Goal: Communication & Community: Answer question/provide support

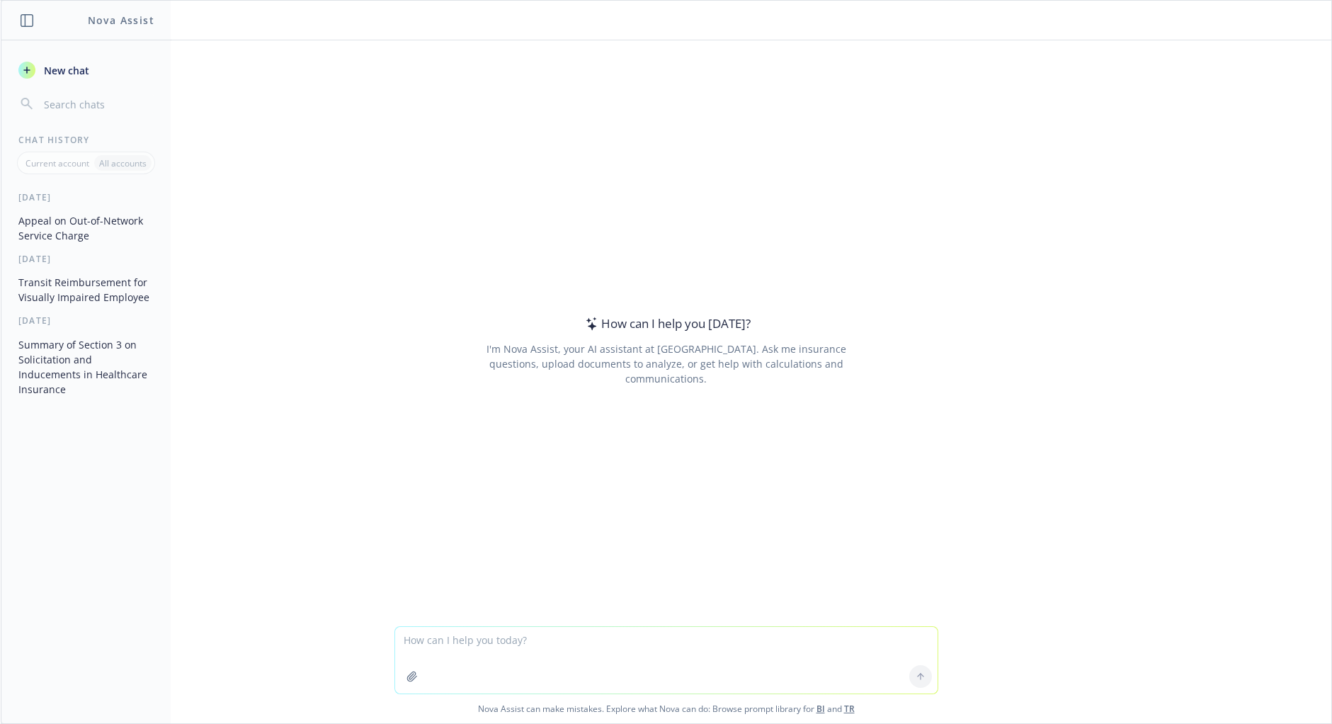
click at [412, 649] on textarea at bounding box center [666, 660] width 543 height 67
type textarea "Summarize this into a few key bullet points."
click at [414, 680] on button "button" at bounding box center [412, 676] width 23 height 23
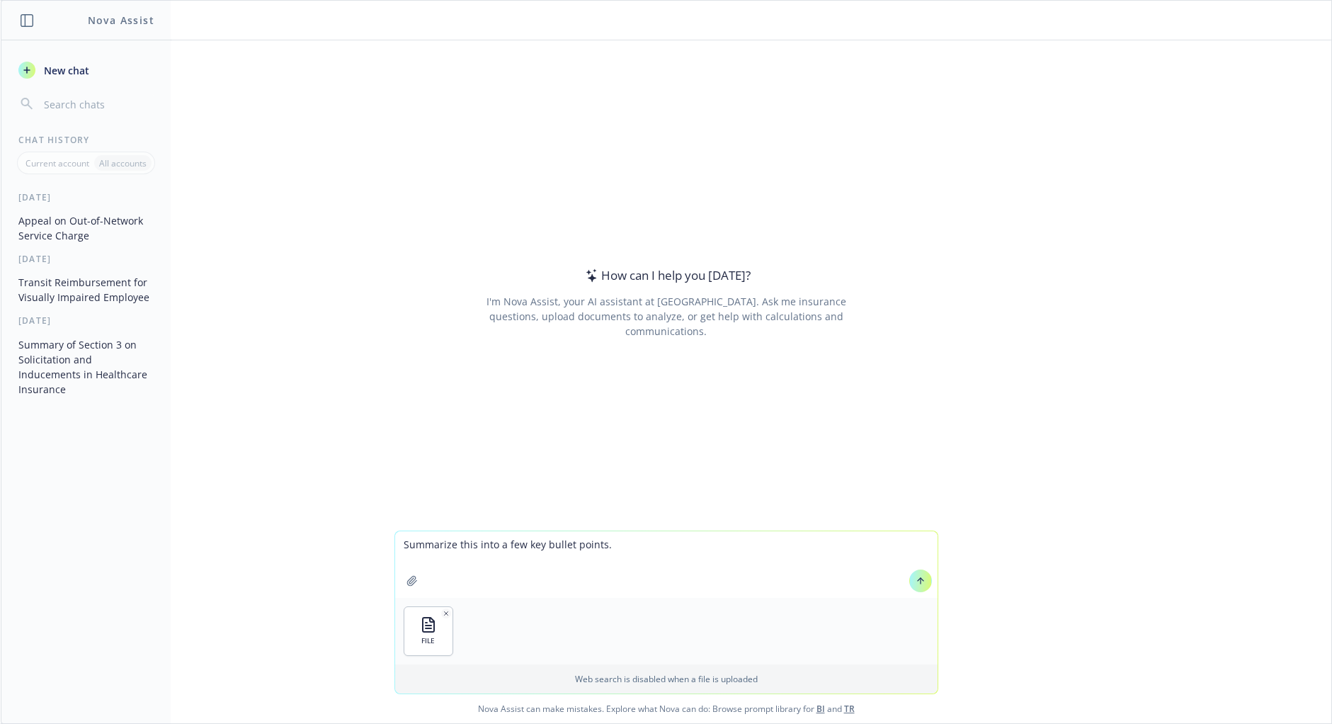
click at [918, 582] on icon at bounding box center [921, 581] width 10 height 10
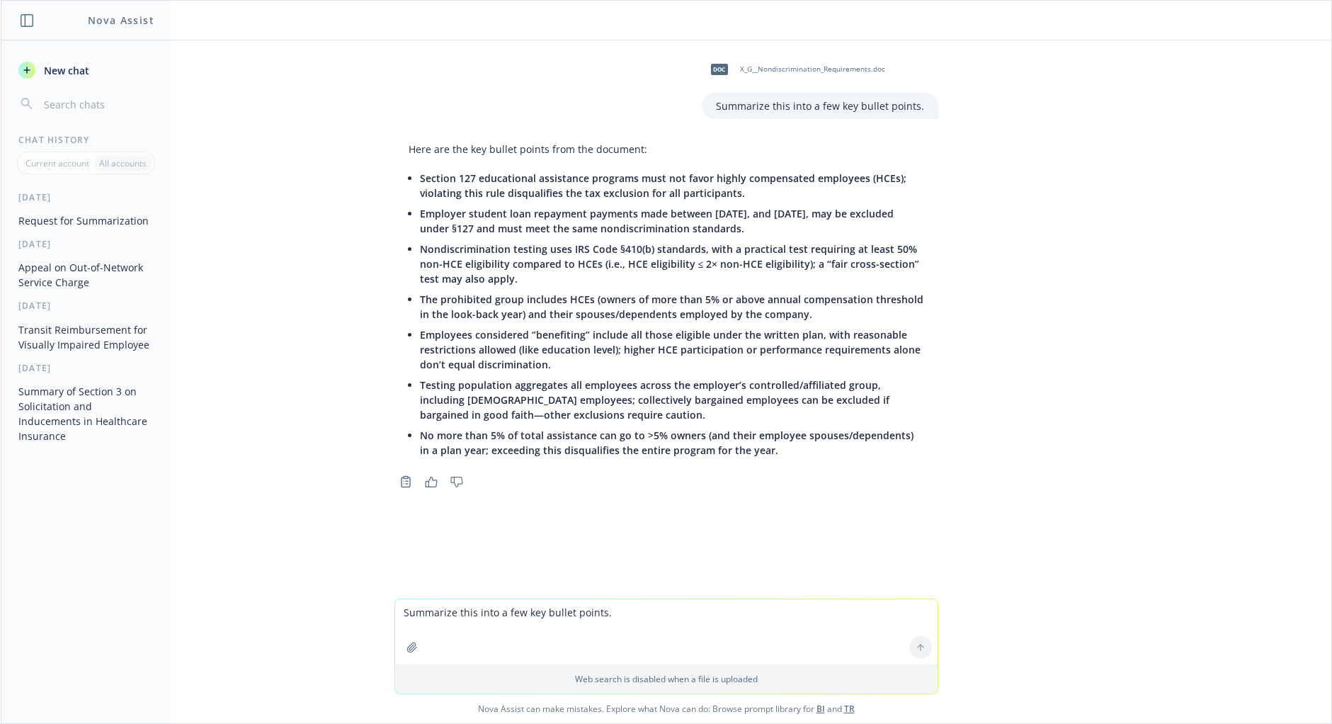
click at [717, 101] on div "Summarize this into a few key bullet points." at bounding box center [820, 106] width 237 height 26
drag, startPoint x: 717, startPoint y: 101, endPoint x: 921, endPoint y: 110, distance: 204.9
click at [921, 110] on div "Summarize this into a few key bullet points." at bounding box center [820, 106] width 237 height 26
copy p "Summarize this into a few key bullet points."
